Goal: Task Accomplishment & Management: Manage account settings

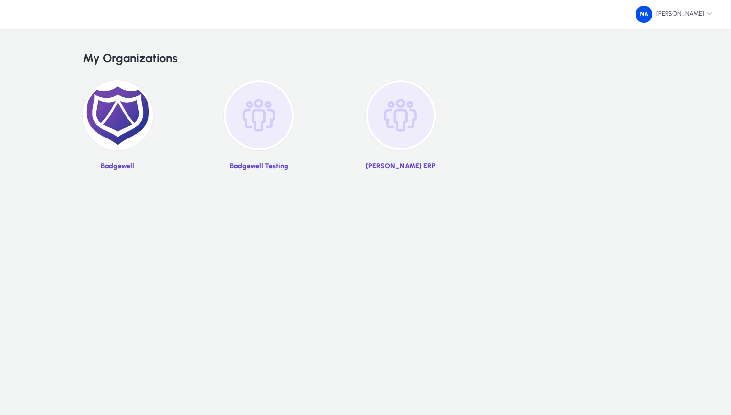
click at [120, 100] on img at bounding box center [118, 115] width 70 height 70
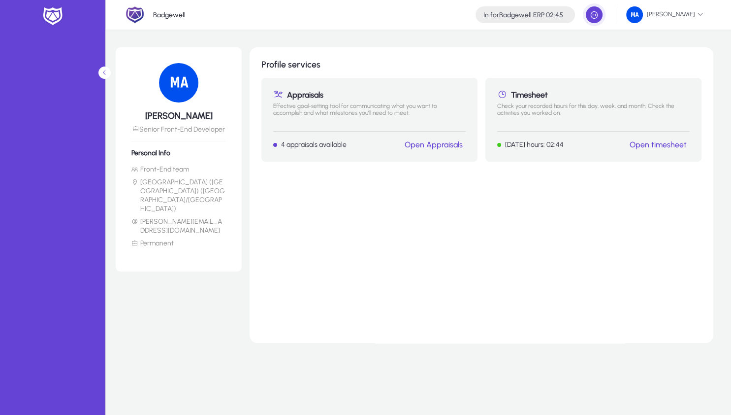
click at [644, 144] on link "Open timesheet" at bounding box center [658, 144] width 57 height 9
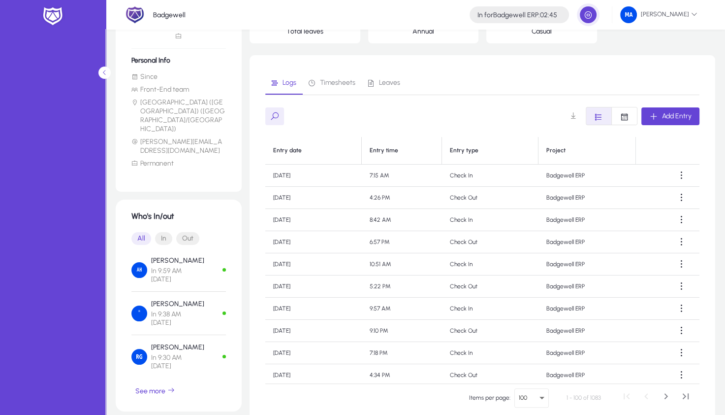
scroll to position [142, 0]
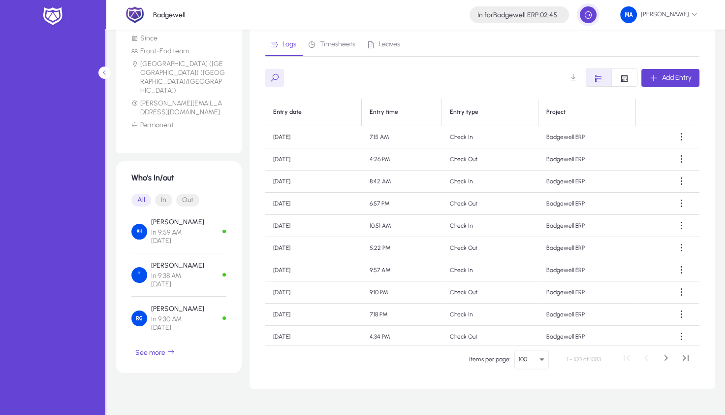
click at [162, 194] on span "In" at bounding box center [163, 200] width 17 height 13
click at [159, 348] on span "See more" at bounding box center [155, 352] width 40 height 9
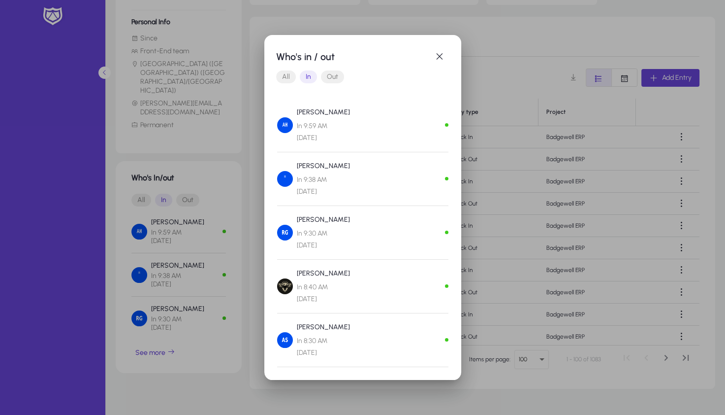
scroll to position [0, 0]
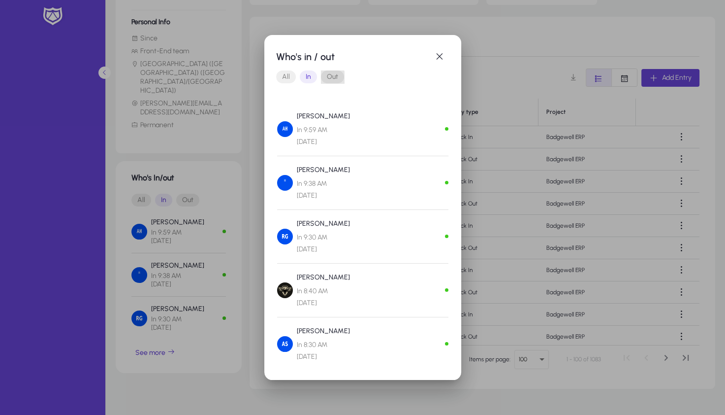
click at [326, 82] on span "Out" at bounding box center [332, 76] width 23 height 13
click at [438, 63] on span "button" at bounding box center [440, 57] width 20 height 20
